Goal: Task Accomplishment & Management: Manage account settings

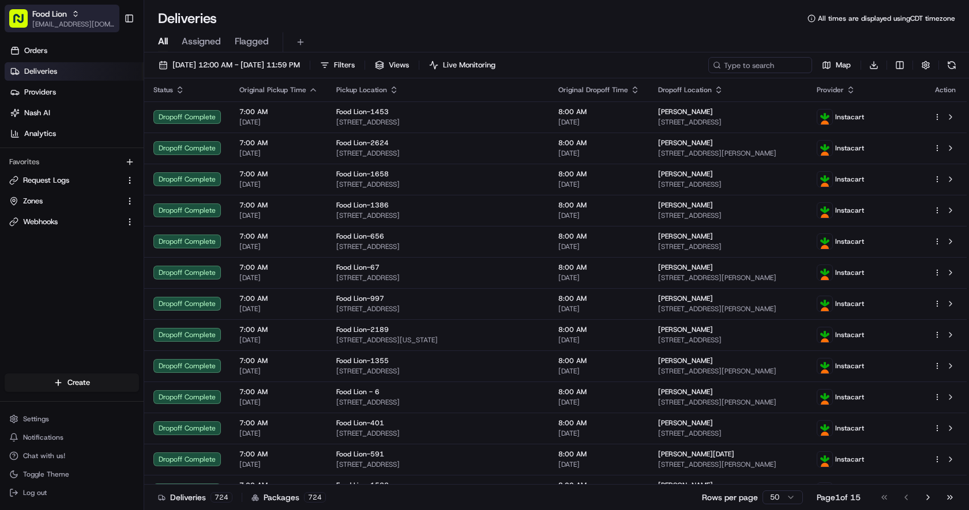
click at [58, 17] on span "Food Lion" at bounding box center [49, 14] width 35 height 12
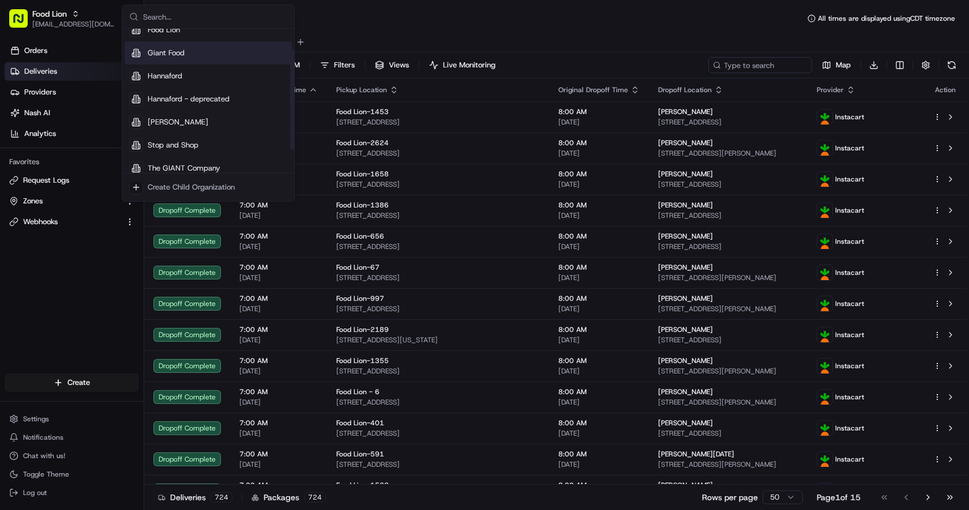
scroll to position [62, 0]
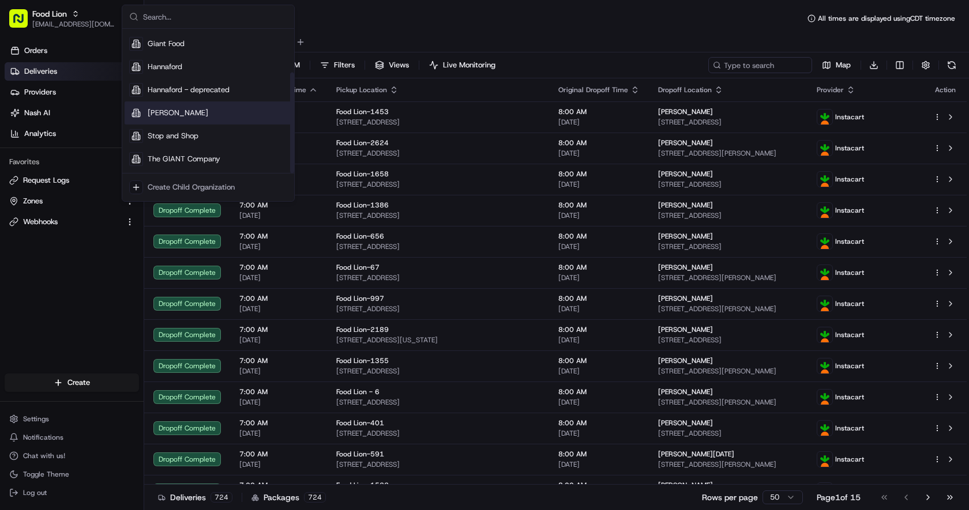
click at [196, 112] on div "Martin's" at bounding box center [208, 113] width 167 height 23
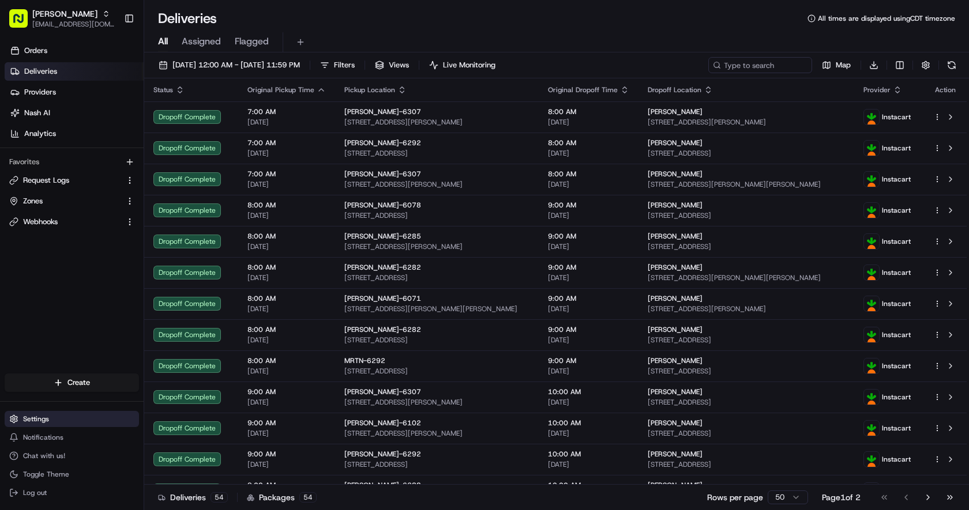
click at [48, 418] on span "Settings" at bounding box center [36, 419] width 26 height 9
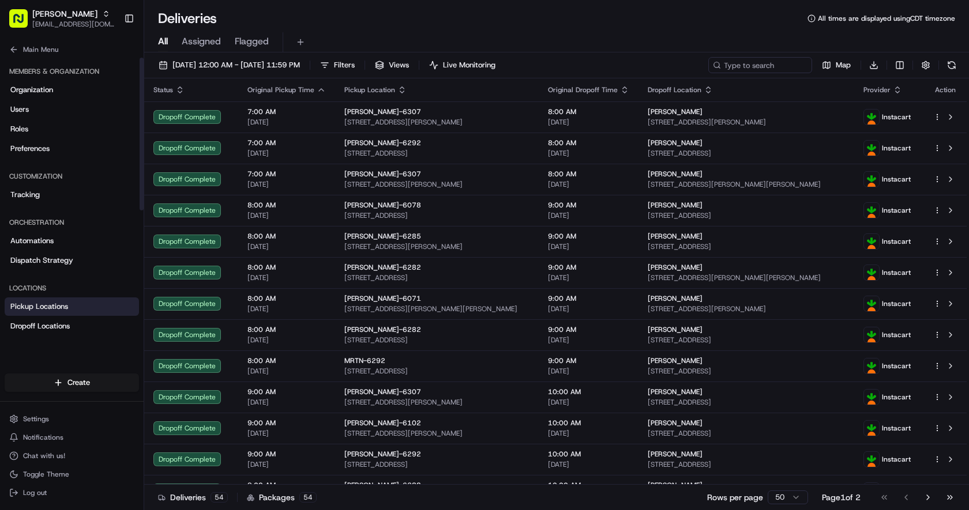
click at [67, 307] on span "Pickup Locations" at bounding box center [39, 307] width 58 height 10
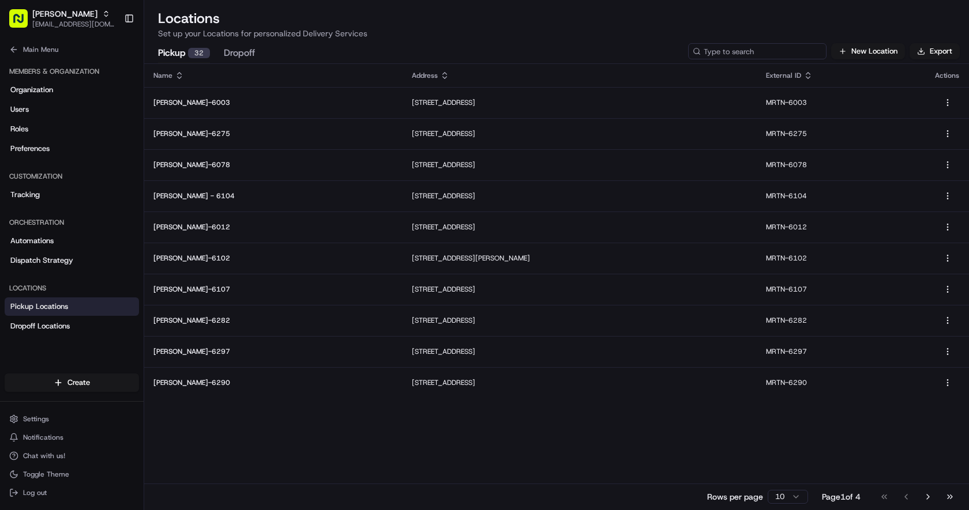
click at [754, 49] on input at bounding box center [757, 51] width 138 height 16
click at [174, 75] on div "Name" at bounding box center [273, 75] width 240 height 9
click at [948, 496] on button "Go to last page" at bounding box center [950, 497] width 20 height 16
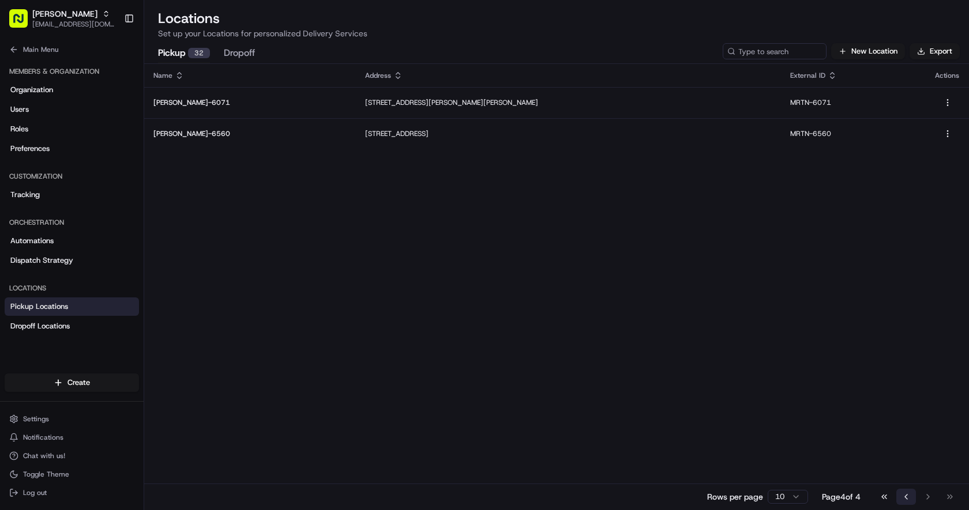
click at [901, 495] on button "Go to previous page" at bounding box center [906, 497] width 20 height 16
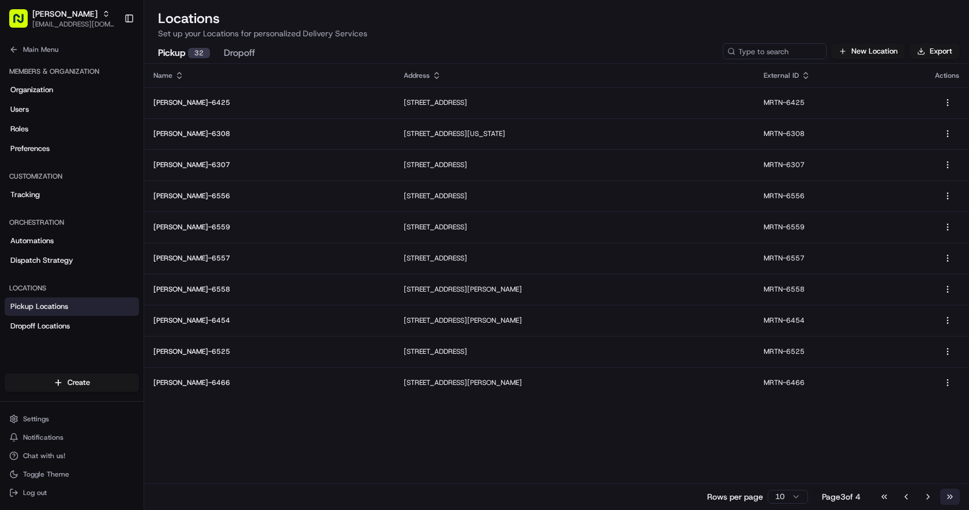
click at [945, 498] on button "Go to last page" at bounding box center [950, 497] width 20 height 16
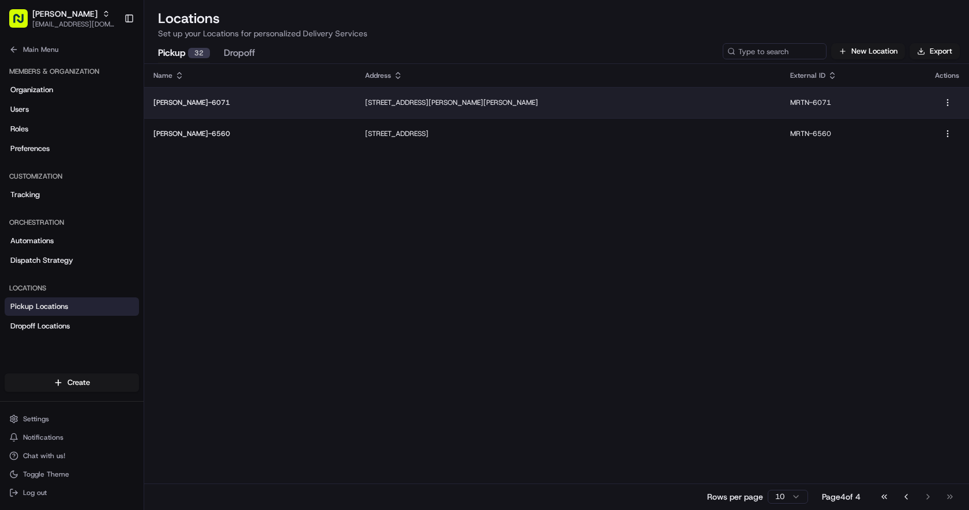
click at [185, 102] on p "Martin's-6071" at bounding box center [249, 102] width 193 height 9
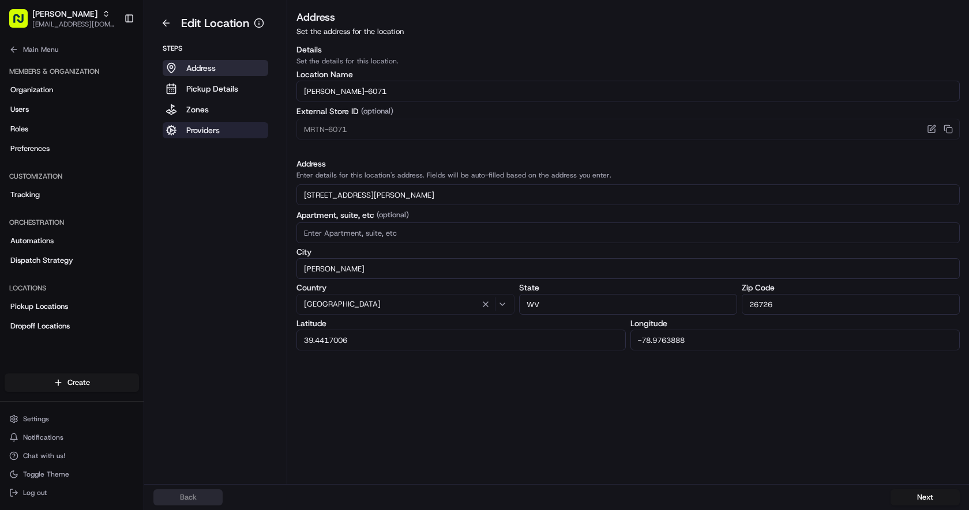
click at [209, 134] on p "Providers" at bounding box center [202, 131] width 33 height 12
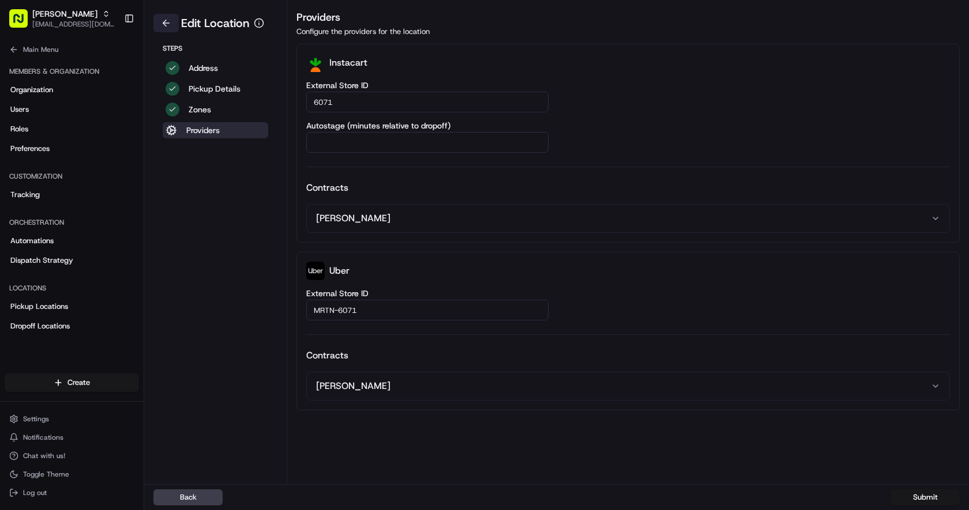
click at [166, 21] on button at bounding box center [165, 23] width 25 height 18
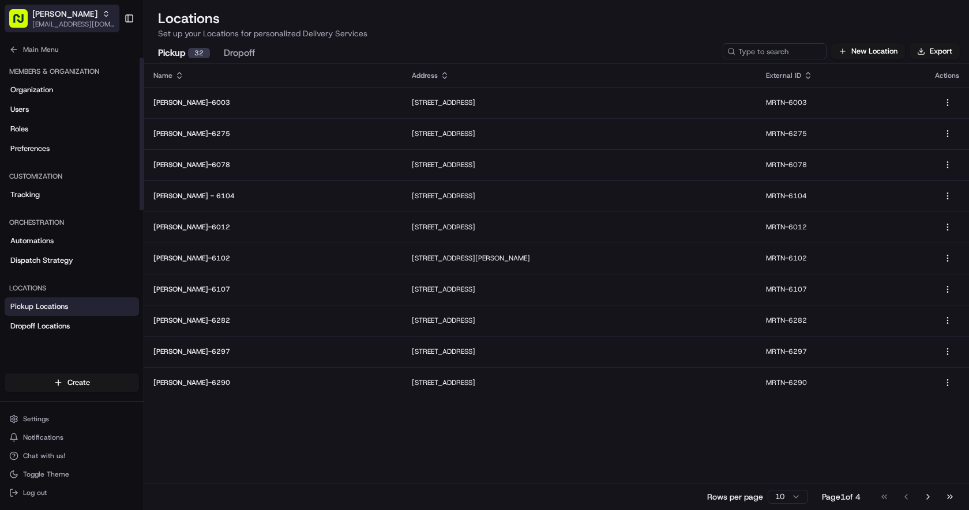
click at [58, 17] on span "Martin's" at bounding box center [64, 14] width 65 height 12
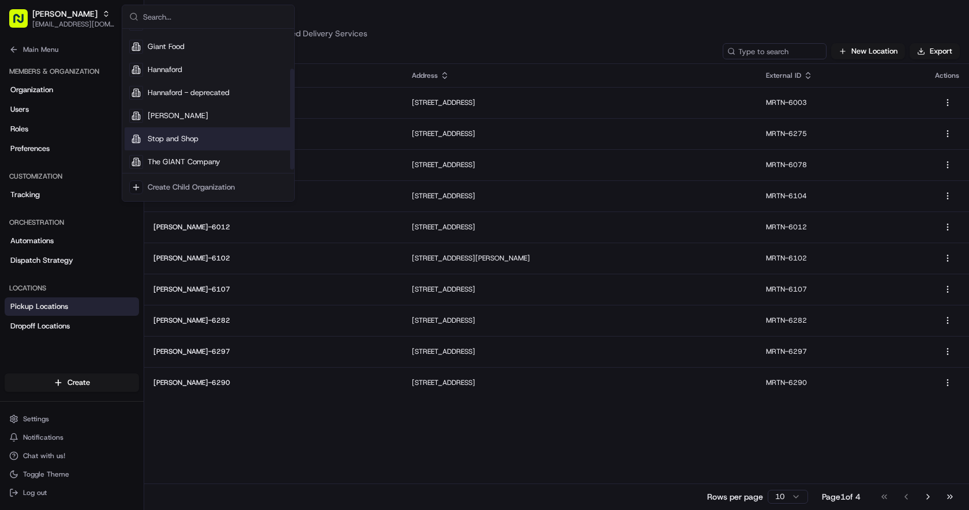
scroll to position [62, 0]
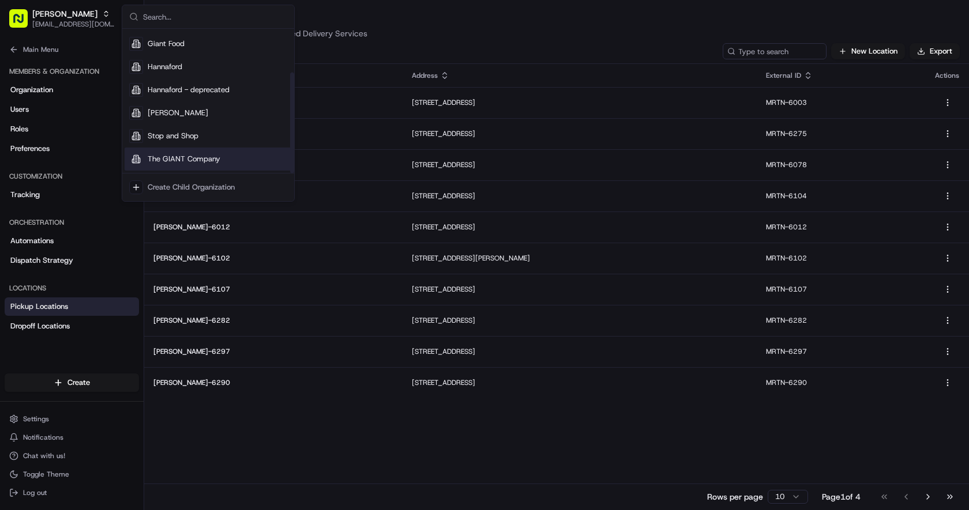
click at [199, 163] on span "The GIANT Company" at bounding box center [184, 159] width 73 height 10
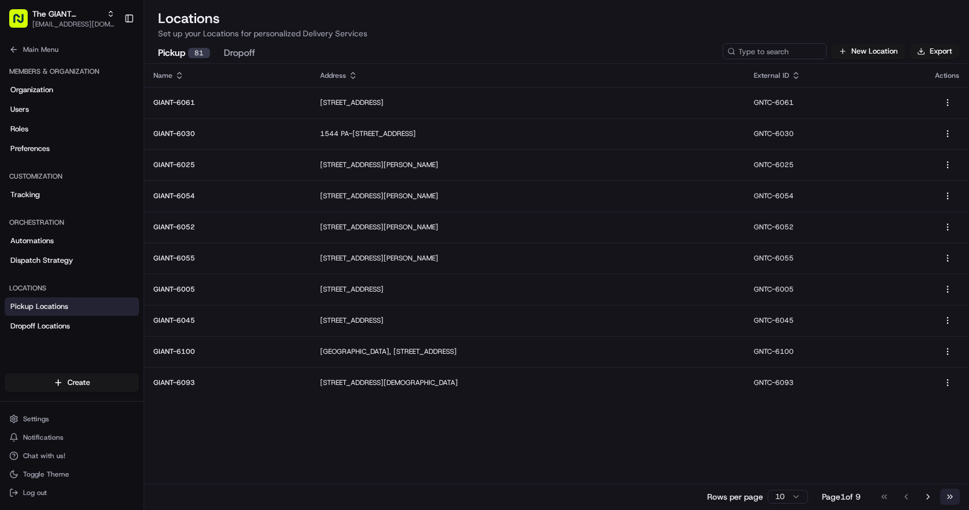
click at [946, 493] on button "Go to last page" at bounding box center [950, 497] width 20 height 16
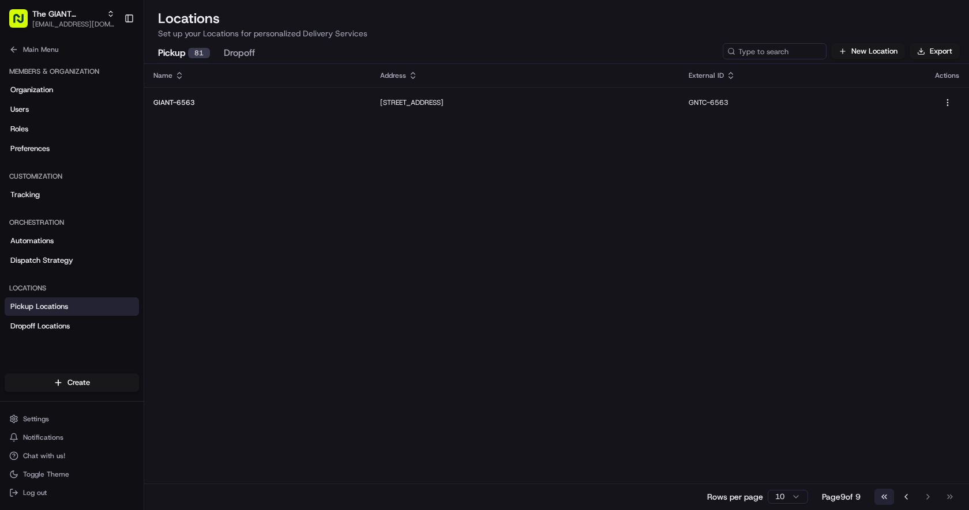
click at [888, 500] on button "Go to first page" at bounding box center [884, 497] width 20 height 16
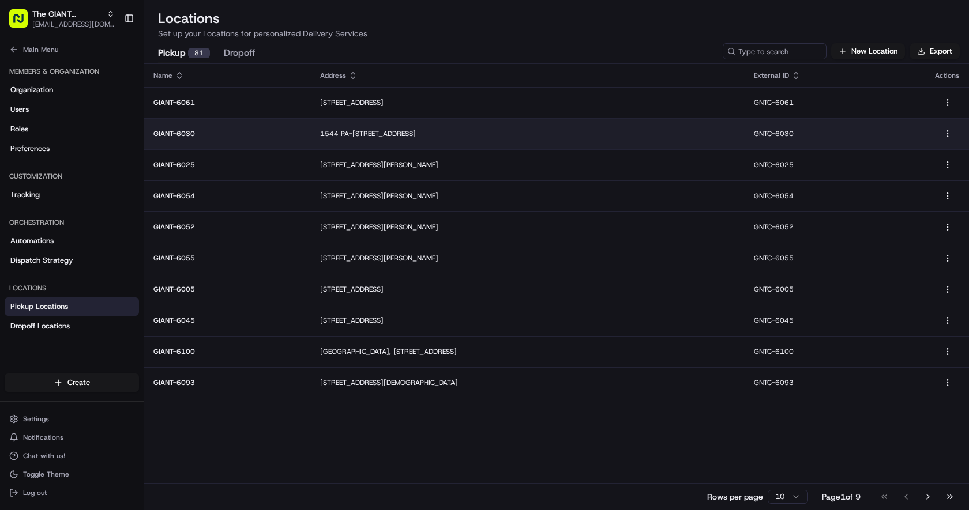
click at [201, 130] on p "GIANT-6030" at bounding box center [227, 133] width 148 height 9
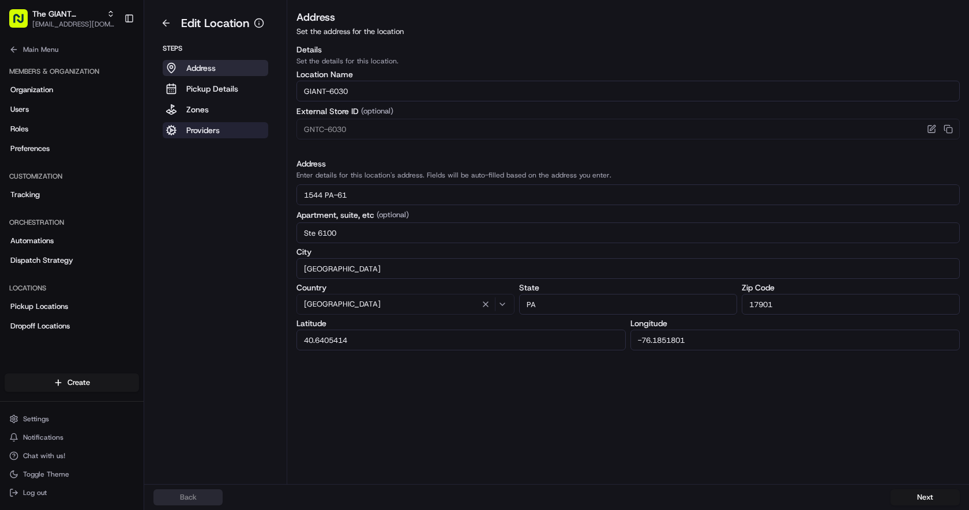
click at [206, 134] on p "Providers" at bounding box center [202, 131] width 33 height 12
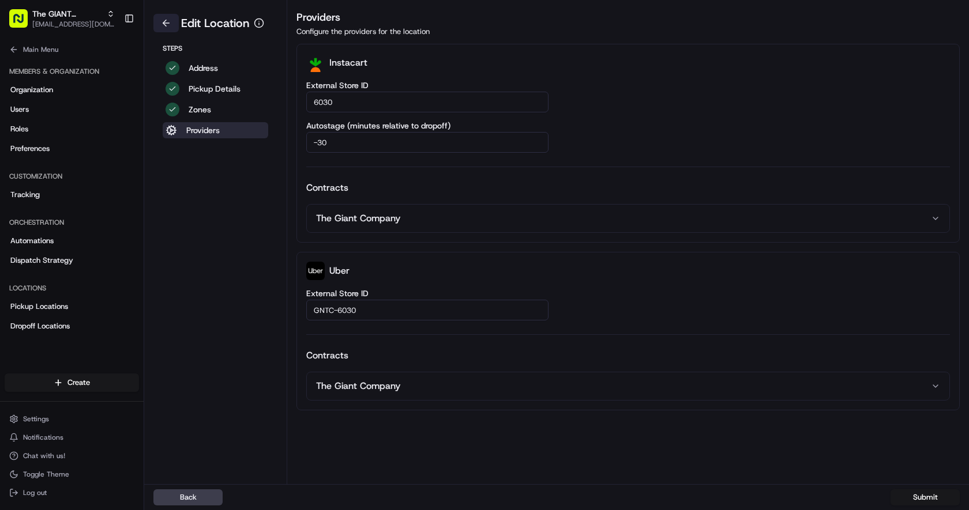
click at [171, 24] on button at bounding box center [165, 23] width 25 height 18
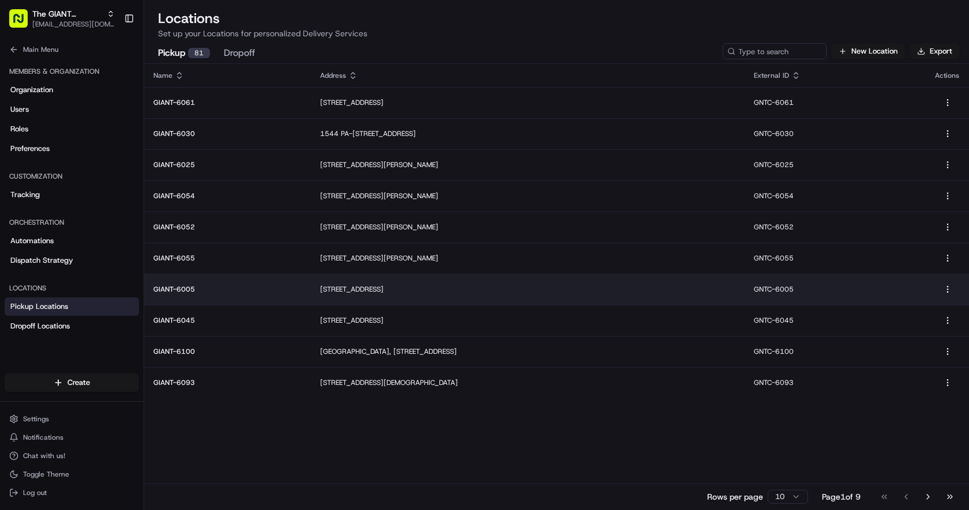
click at [190, 283] on td "GIANT-6005" at bounding box center [227, 289] width 167 height 31
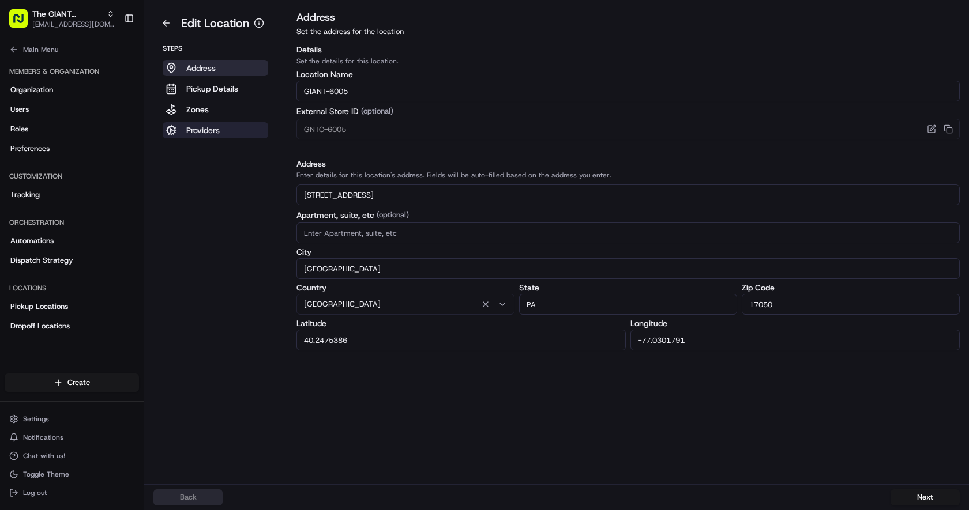
click at [208, 133] on p "Providers" at bounding box center [202, 131] width 33 height 12
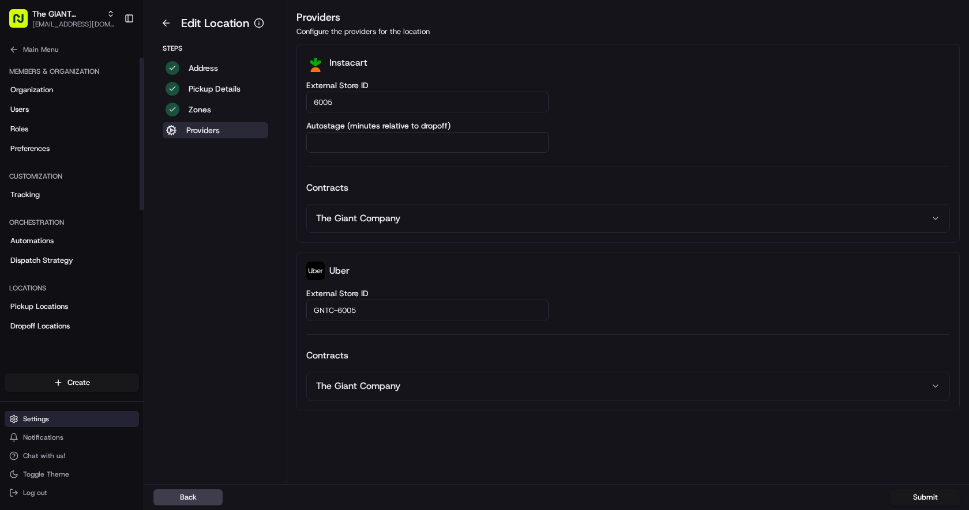
click at [44, 416] on span "Settings" at bounding box center [36, 419] width 26 height 9
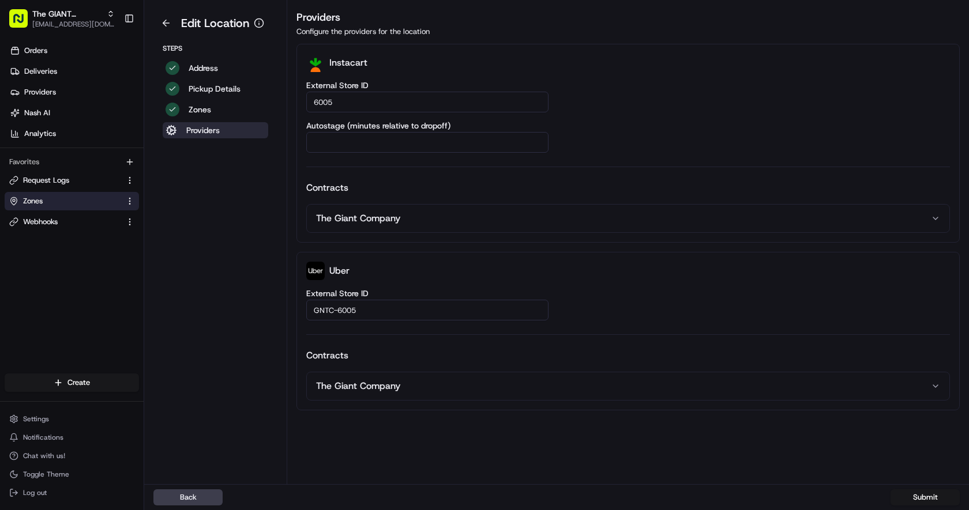
click at [58, 201] on link "Zones" at bounding box center [64, 201] width 111 height 10
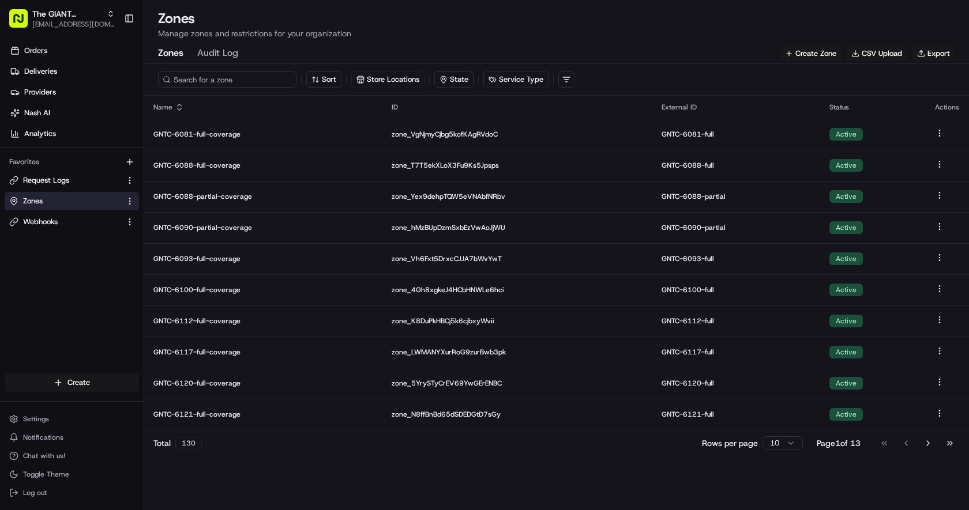
click at [200, 79] on input at bounding box center [227, 80] width 138 height 16
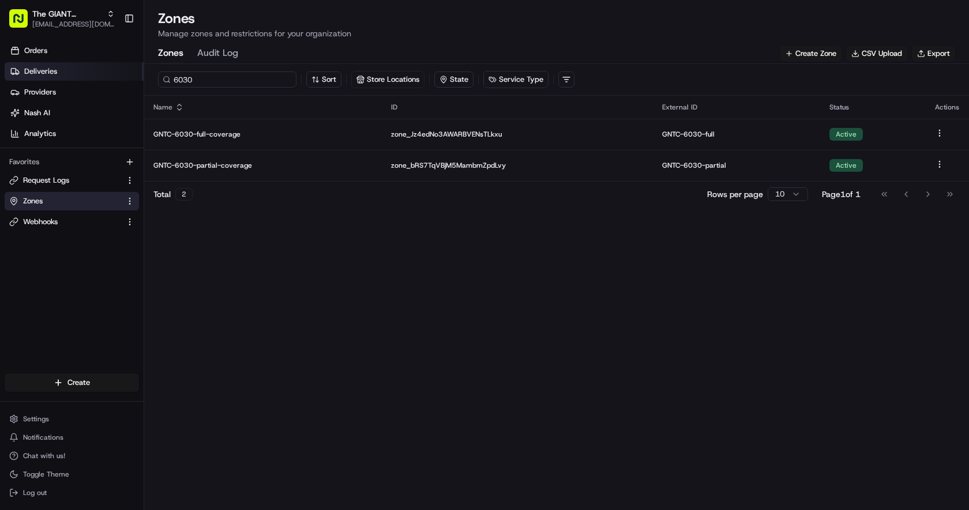
drag, startPoint x: 199, startPoint y: 80, endPoint x: 126, endPoint y: 72, distance: 73.1
click at [126, 72] on div "The GIANT Company adusaapi@peapoddigitallabs.com Toggle Sidebar Orders Deliveri…" at bounding box center [484, 255] width 969 height 510
type input "6030"
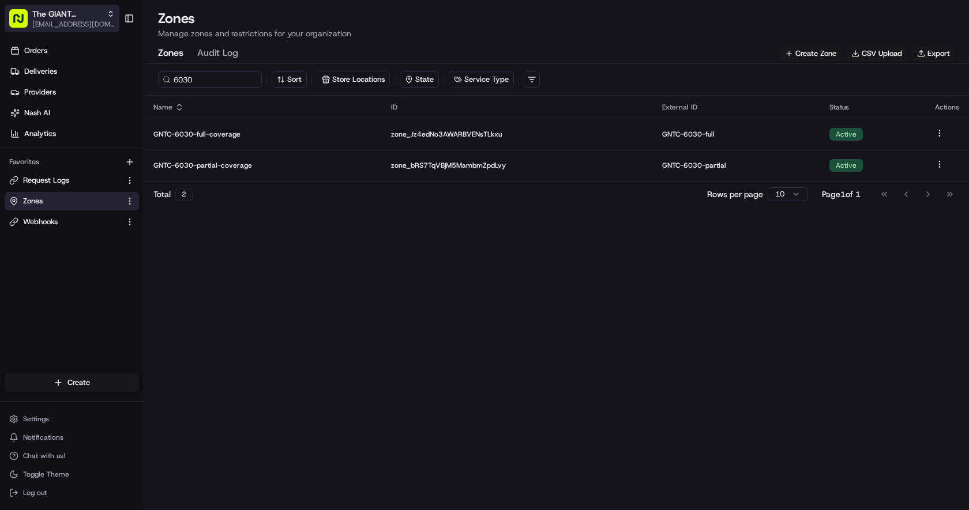
click at [67, 16] on span "The GIANT Company" at bounding box center [67, 14] width 70 height 12
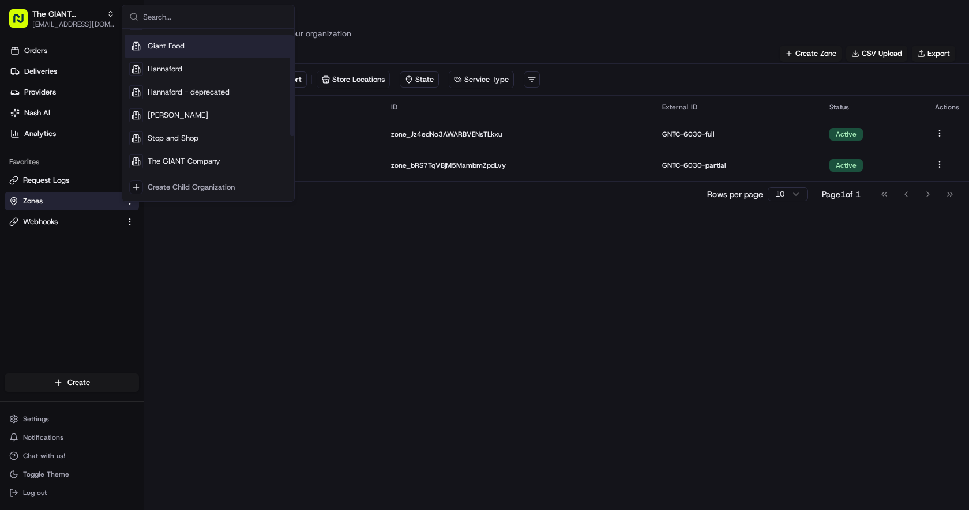
scroll to position [62, 0]
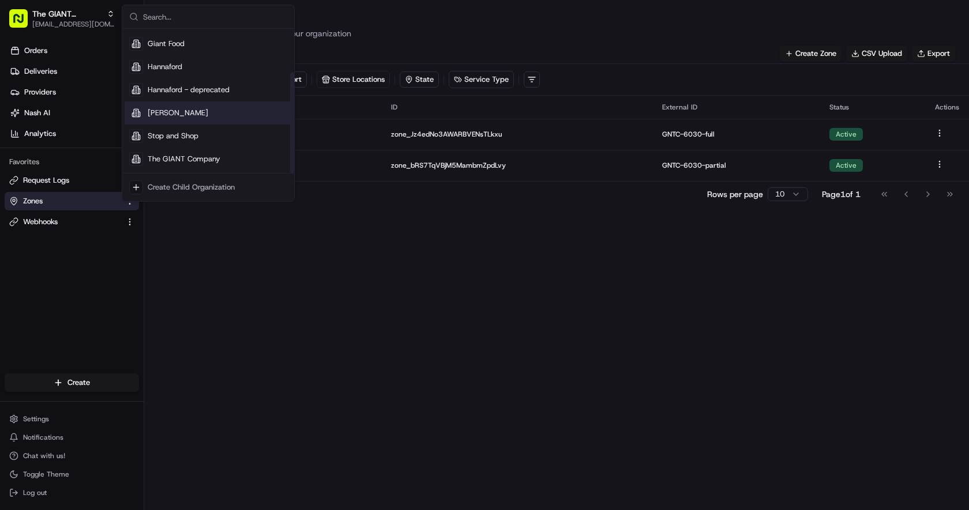
click at [176, 112] on div "Martin's" at bounding box center [208, 113] width 167 height 23
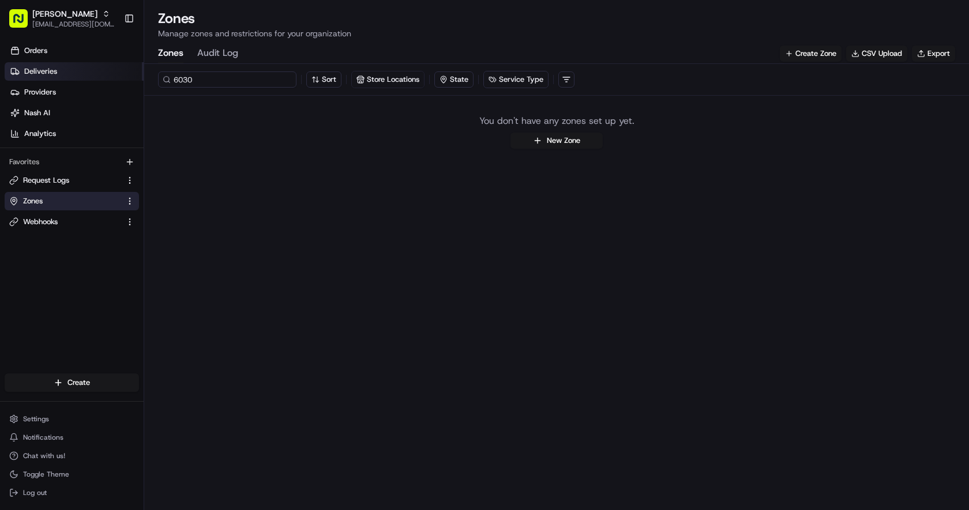
drag, startPoint x: 201, startPoint y: 82, endPoint x: 130, endPoint y: 71, distance: 72.4
click at [130, 71] on div "Martin's adusaapi@peapoddigitallabs.com Toggle Sidebar Orders Deliveries Provid…" at bounding box center [484, 255] width 969 height 510
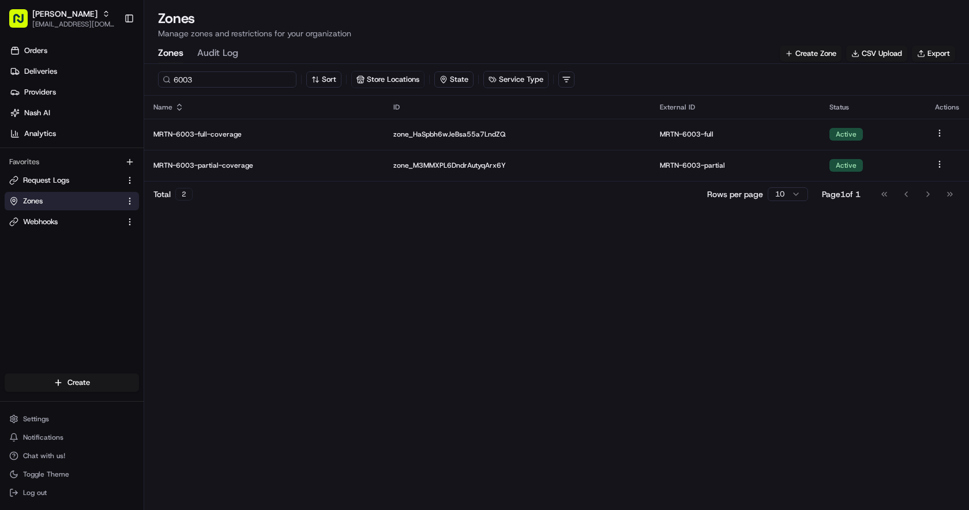
type input "6003"
